Goal: Check status: Check status

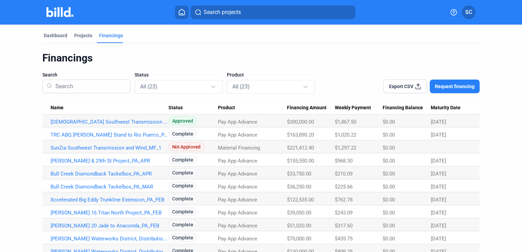
scroll to position [118, 0]
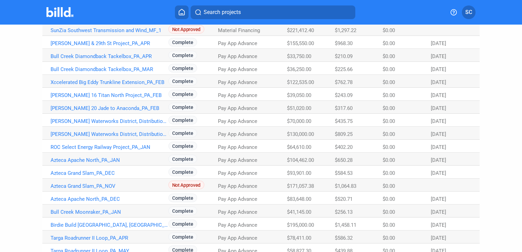
click at [15, 79] on div "Dashboard Projects Financings Financings Search Status All (23) Product All (23…" at bounding box center [261, 101] width 522 height 389
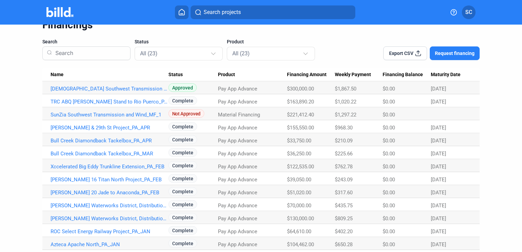
scroll to position [0, 0]
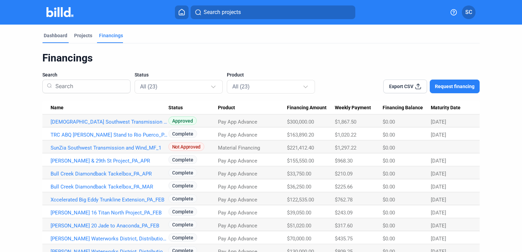
click at [52, 37] on div "Dashboard" at bounding box center [56, 35] width 24 height 7
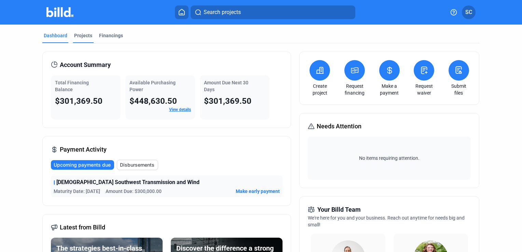
click at [82, 38] on div "Projects" at bounding box center [83, 35] width 18 height 7
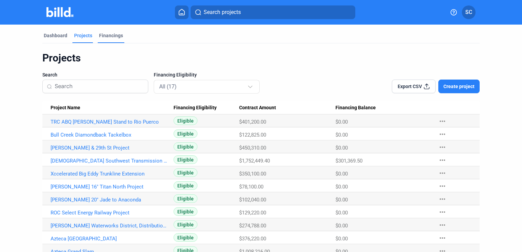
click at [116, 34] on div "Financings" at bounding box center [111, 35] width 24 height 7
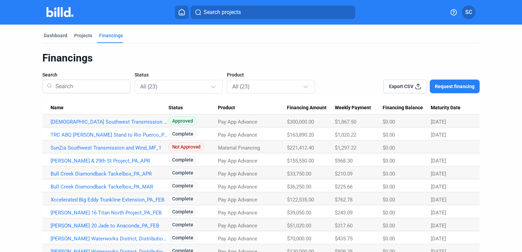
click at [4, 157] on div "Dashboard Projects Financings Financings Search Status All (23) Product All (23…" at bounding box center [261, 219] width 522 height 389
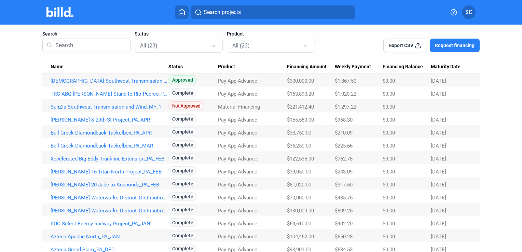
scroll to position [55, 0]
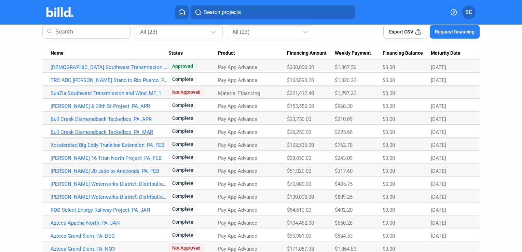
click at [137, 131] on link "Bull Creek Diamondback Tackelbox_PA_MAR" at bounding box center [110, 132] width 118 height 6
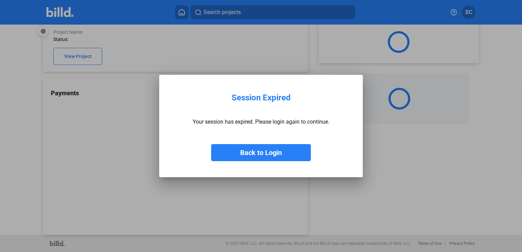
click at [282, 157] on button "Back to Login" at bounding box center [261, 152] width 100 height 17
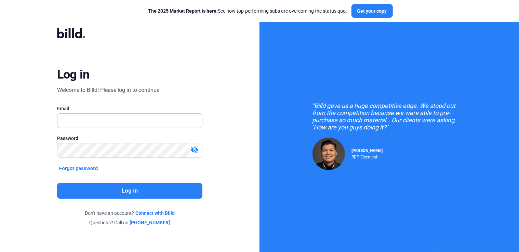
click at [176, 125] on input "text" at bounding box center [125, 121] width 137 height 14
type input "[PERSON_NAME][EMAIL_ADDRESS][DOMAIN_NAME]"
click at [115, 190] on button "Log in" at bounding box center [130, 191] width 146 height 16
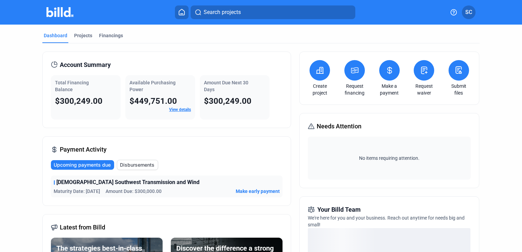
click at [16, 66] on div "Dashboard Projects Financings Account Summary Total Financing Balance $300,249.…" at bounding box center [261, 240] width 522 height 431
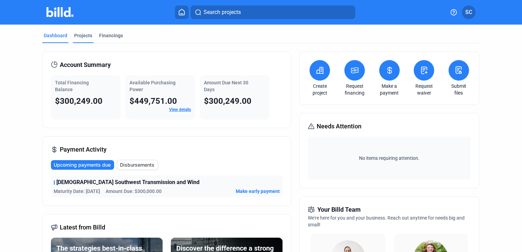
click at [86, 34] on div "Projects" at bounding box center [83, 35] width 18 height 7
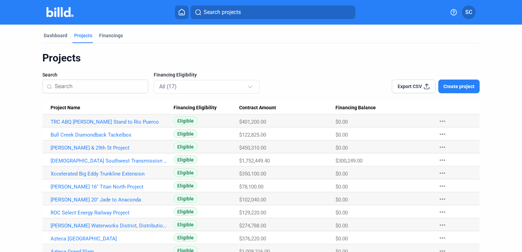
click at [21, 79] on div "Dashboard Projects Financings Projects Search Financing Eligibility All (17) Ex…" at bounding box center [261, 180] width 522 height 311
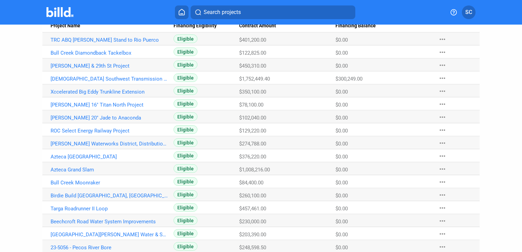
scroll to position [96, 0]
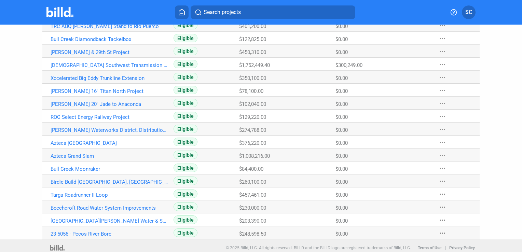
click at [15, 60] on div "Dashboard Projects Financings Projects Search Financing Eligibility All (17) Ex…" at bounding box center [261, 84] width 522 height 311
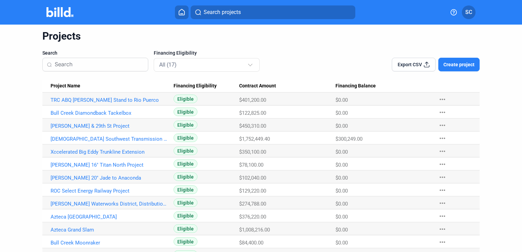
scroll to position [0, 0]
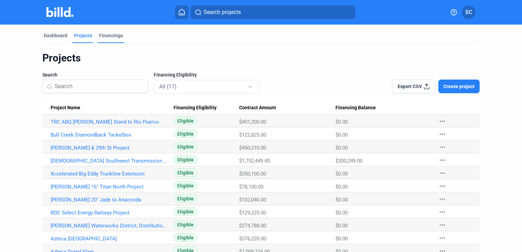
click at [111, 34] on div "Financings" at bounding box center [111, 35] width 24 height 7
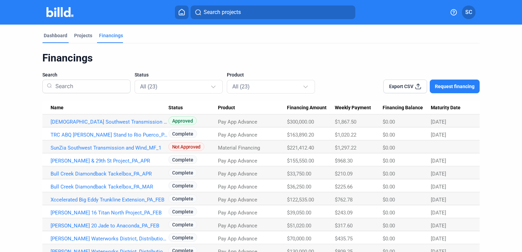
click at [57, 38] on div "Dashboard" at bounding box center [56, 35] width 24 height 7
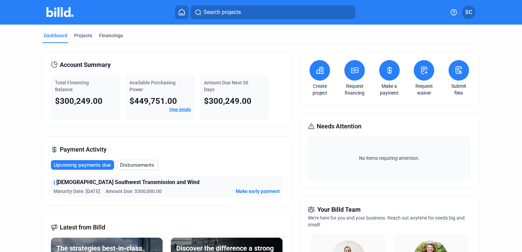
click at [137, 163] on span "Disbursements" at bounding box center [137, 165] width 35 height 7
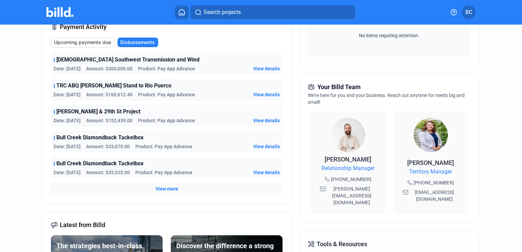
scroll to position [123, 0]
